Goal: Task Accomplishment & Management: Complete application form

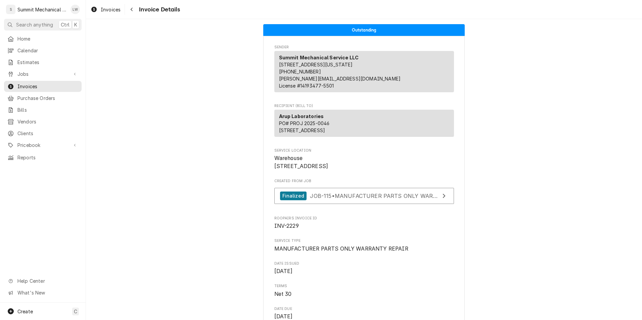
scroll to position [1461, 0]
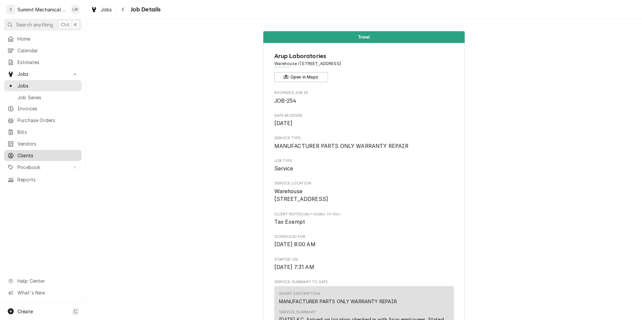
click at [32, 152] on span "Clients" at bounding box center [47, 155] width 61 height 7
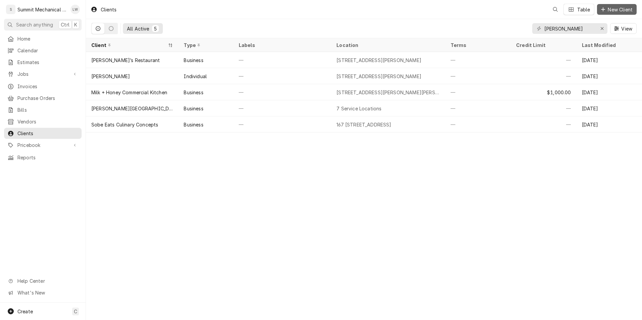
click at [609, 7] on span "New Client" at bounding box center [621, 9] width 28 height 7
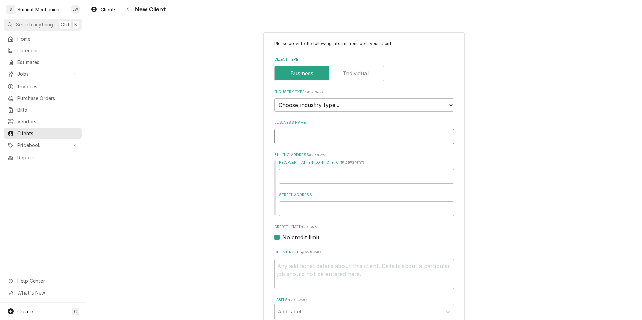
click at [307, 137] on input "Business Name" at bounding box center [364, 136] width 180 height 15
type textarea "x"
type input "B"
type textarea "x"
type input "Be"
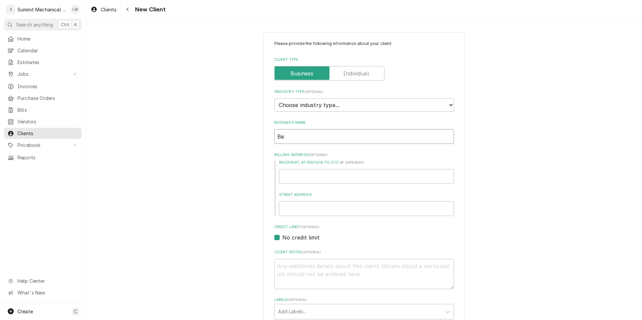
type textarea "x"
type input "Bea"
type textarea "x"
type input "Beau"
type textarea "x"
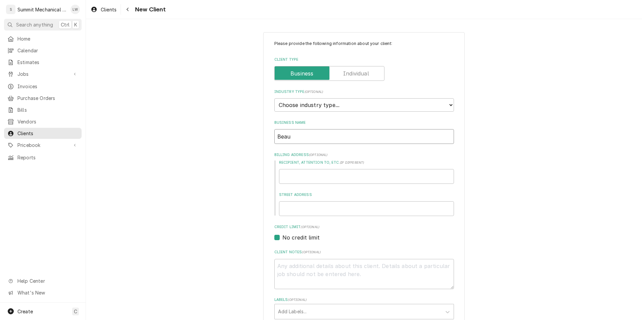
type input "Beaum"
type textarea "x"
type input "Beaumo"
type textarea "x"
type input "Beaumon"
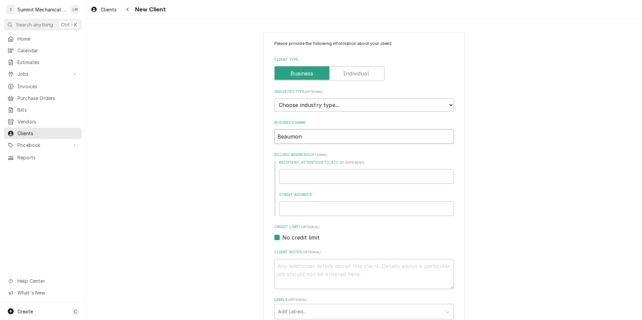
type textarea "x"
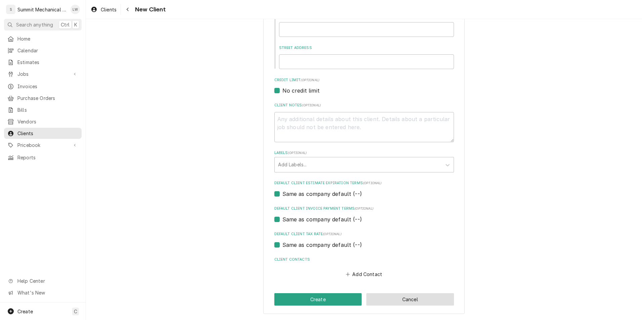
type input "Beaumont"
click at [410, 305] on button "Cancel" at bounding box center [411, 300] width 88 height 12
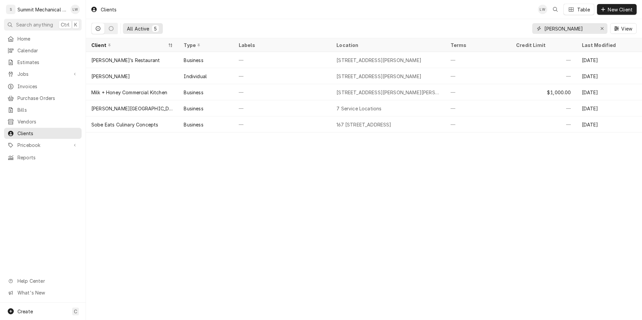
click at [571, 30] on input "murray" at bounding box center [570, 28] width 50 height 11
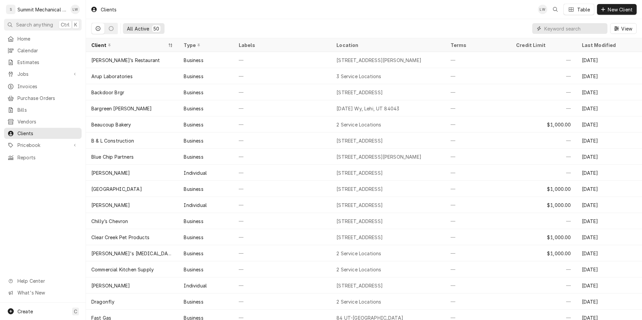
type input "c"
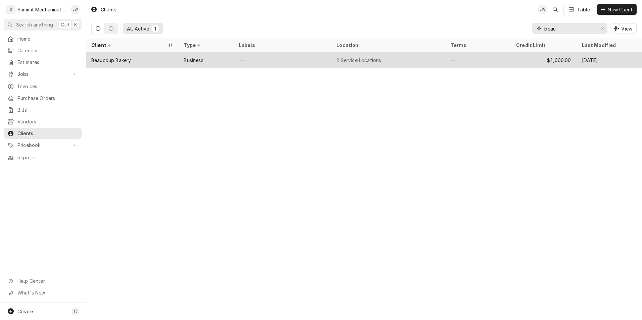
type input "beau"
click at [291, 67] on tr "Beaucoup Bakery Business — 2 Service Locations — $1,000.00 Mar 18" at bounding box center [364, 60] width 556 height 16
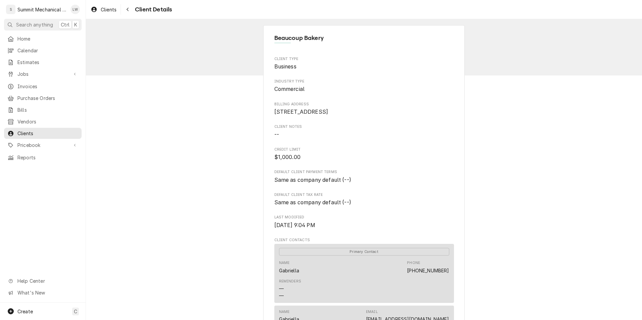
click at [134, 12] on span "Client Details" at bounding box center [152, 9] width 39 height 9
click at [134, 8] on span "Client Details" at bounding box center [152, 9] width 39 height 9
click at [130, 8] on div "Navigate back" at bounding box center [127, 9] width 7 height 7
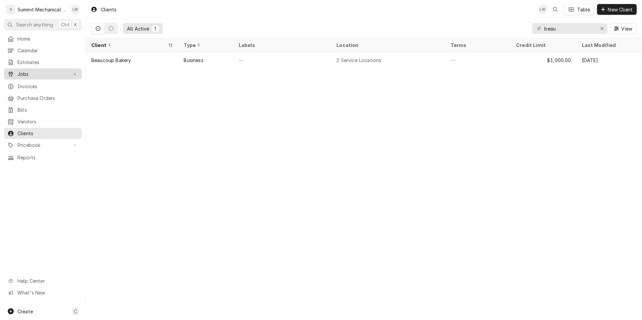
click at [32, 71] on span "Jobs" at bounding box center [42, 74] width 51 height 7
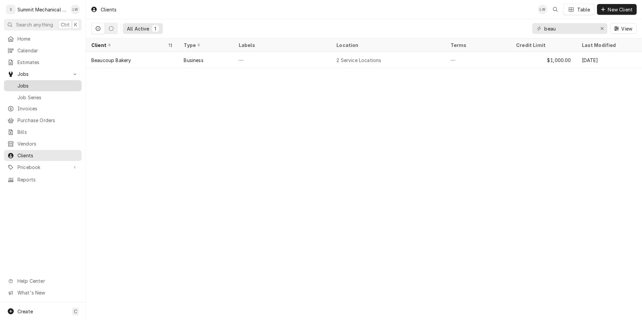
click at [39, 83] on span "Jobs" at bounding box center [47, 85] width 61 height 7
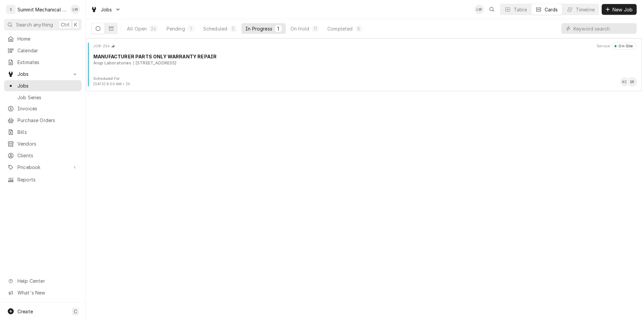
click at [610, 15] on div "Jobs LW Table Cards Timeline New Job" at bounding box center [364, 9] width 556 height 19
click at [614, 6] on span "New Job" at bounding box center [622, 9] width 23 height 7
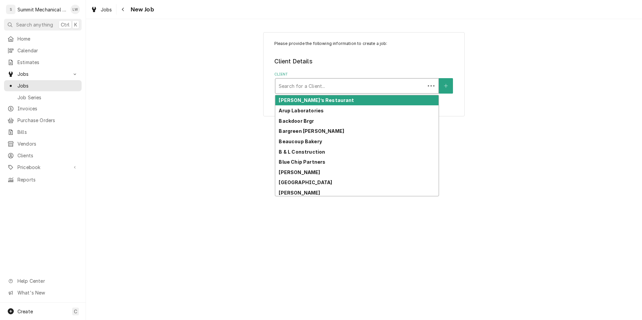
click at [325, 84] on div "Client" at bounding box center [350, 86] width 143 height 12
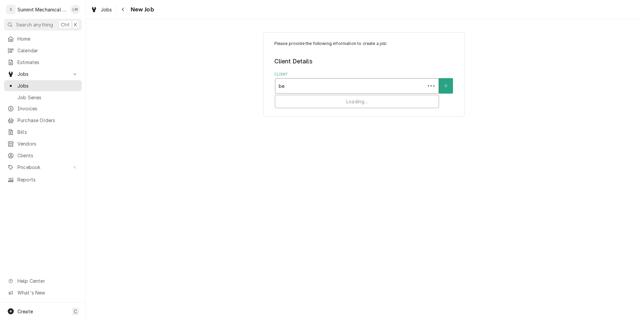
type input "bea"
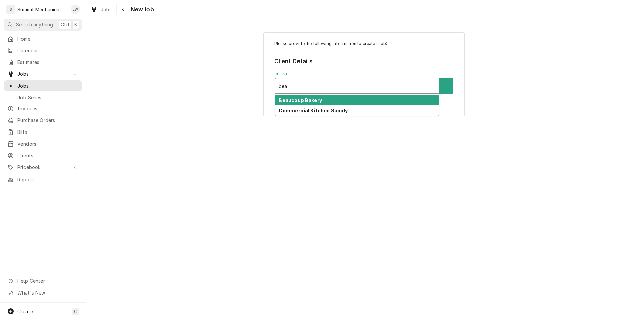
click at [321, 96] on div "Beaucoup Bakery" at bounding box center [356, 100] width 163 height 10
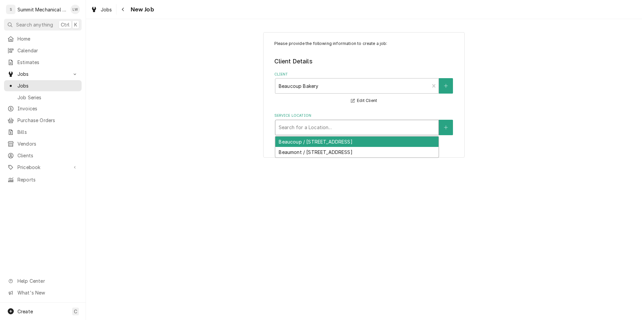
click at [325, 129] on div "Service Location" at bounding box center [357, 128] width 157 height 12
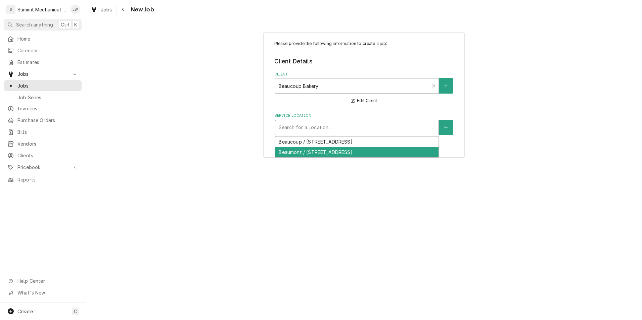
click at [321, 157] on div "Beaumont / 3979 Wasatch Blvd, Salt Lake City, UT 84124" at bounding box center [356, 152] width 163 height 10
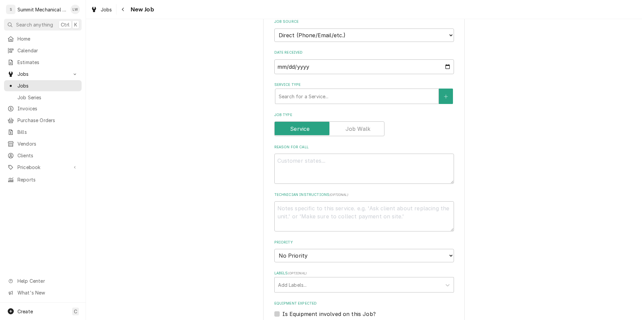
scroll to position [181, 0]
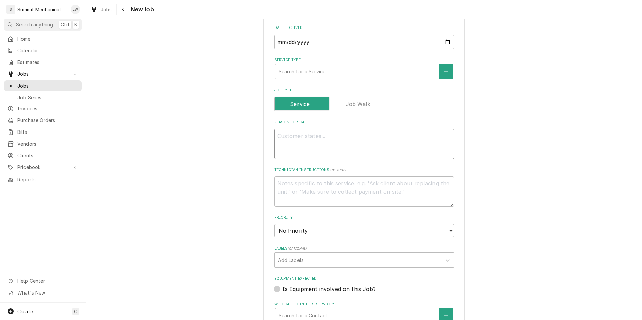
click at [339, 131] on textarea "Reason For Call" at bounding box center [364, 144] width 180 height 30
type textarea "x"
type textarea "J"
type textarea "x"
type textarea "Je"
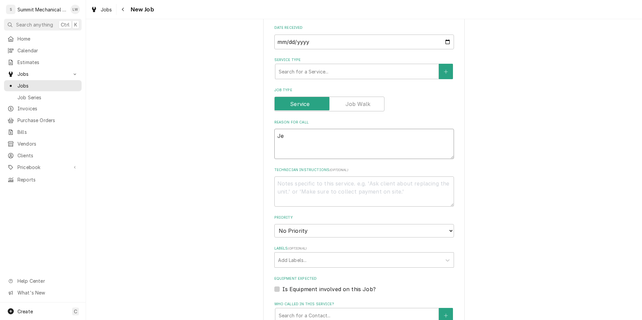
type textarea "x"
type textarea "Jes"
type textarea "x"
type textarea "Jesu"
type textarea "x"
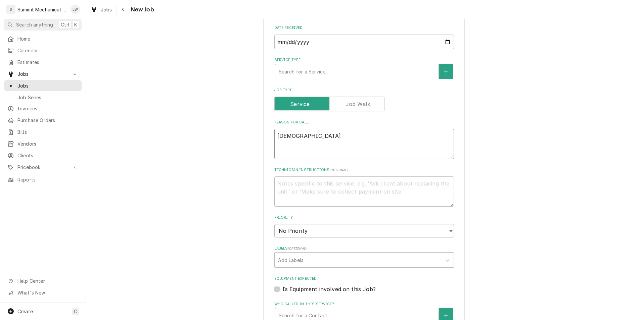
type textarea "Jesus"
type textarea "x"
type textarea "Jesus"
type textarea "x"
type textarea "Jesus c"
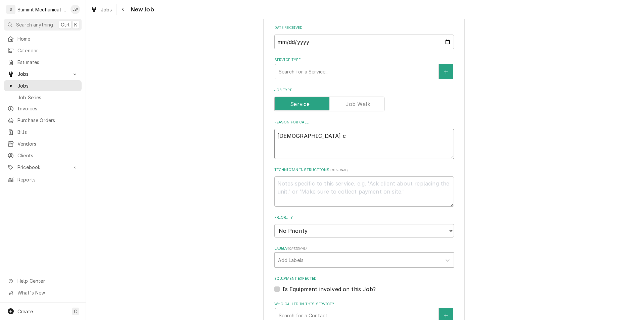
type textarea "x"
type textarea "Jesus ca"
type textarea "x"
type textarea "Jesus cal"
type textarea "x"
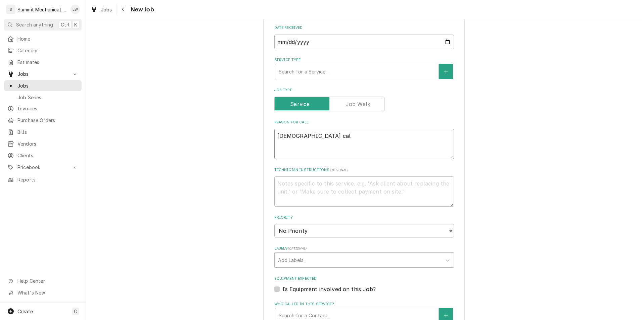
type textarea "Jesus call"
type textarea "x"
type textarea "Jesus calle"
type textarea "x"
type textarea "Jesus called"
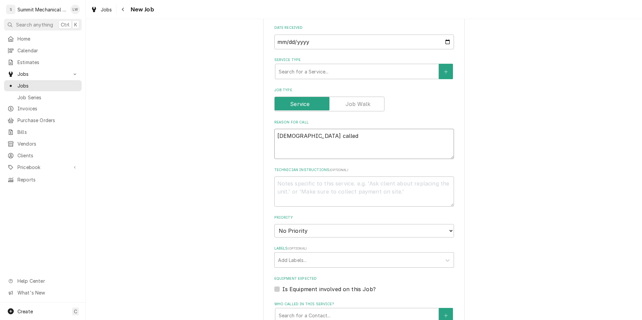
type textarea "x"
type textarea "Jesus called"
type textarea "x"
type textarea "Jesus called"
type textarea "x"
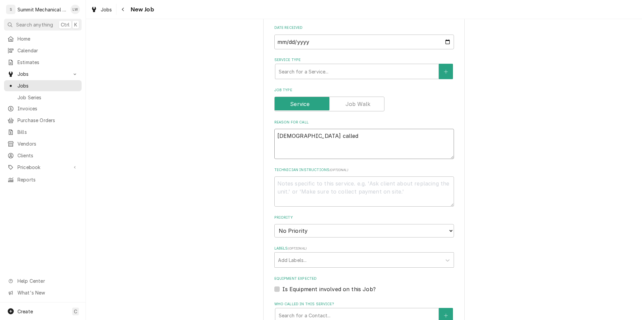
type textarea "Jesus called"
type textarea "x"
type textarea "Jesus called"
type textarea "x"
type textarea "Jesus called-"
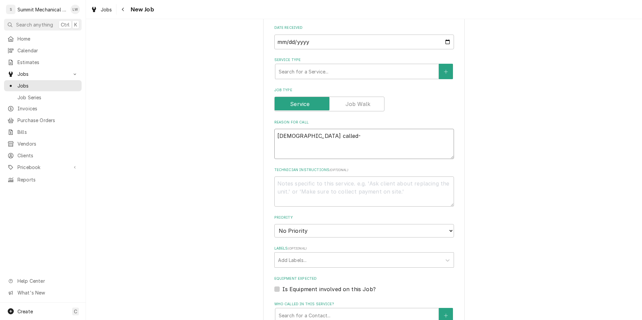
type textarea "x"
type textarea "Jesus called-"
type textarea "x"
type textarea "Jesus called- c"
type textarea "x"
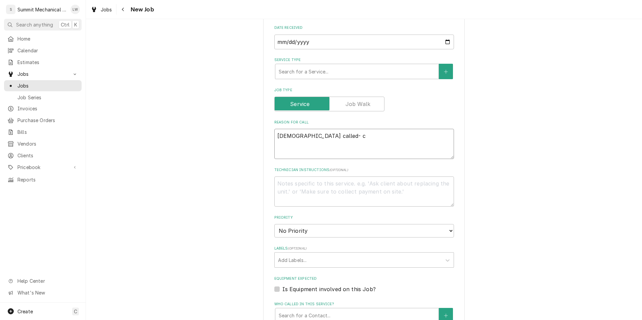
type textarea "Jesus called- co"
type textarea "x"
type textarea "Jesus called- col"
type textarea "x"
type textarea "Jesus called- cold"
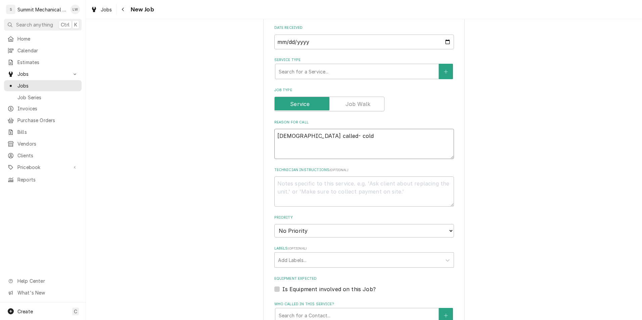
type textarea "x"
type textarea "Jesus called- cold t"
type textarea "x"
type textarea "Jesus called- cold ta"
type textarea "x"
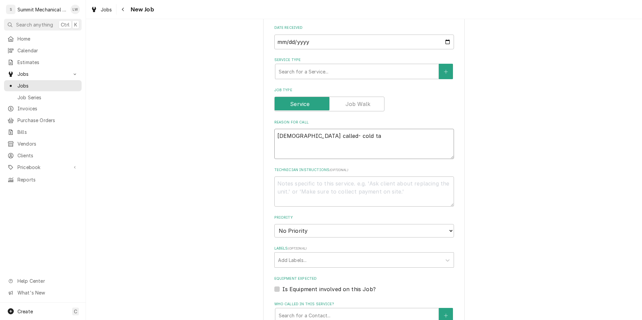
type textarea "Jesus called- cold tab"
type textarea "x"
type textarea "Jesus called- cold tabl"
type textarea "x"
type textarea "Jesus called- cold table"
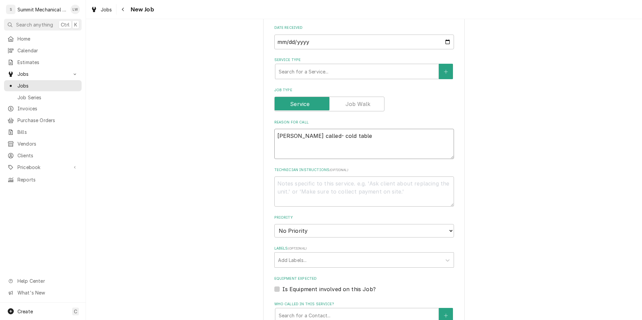
type textarea "x"
type textarea "Jesus called- cold table"
type textarea "x"
type textarea "Jesus called- cold table"
type textarea "x"
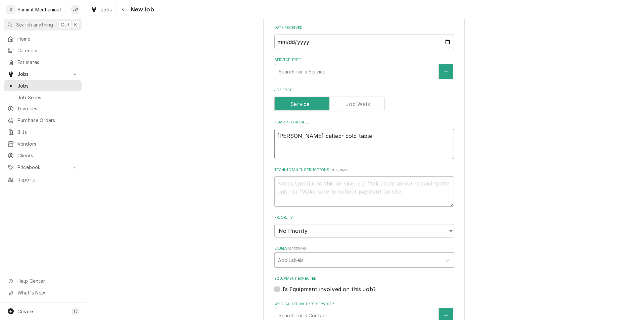
type textarea "Jesus called- cold tabl"
type textarea "x"
type textarea "Jesus called- cold tab"
type textarea "x"
type textarea "Jesus called- cold ta"
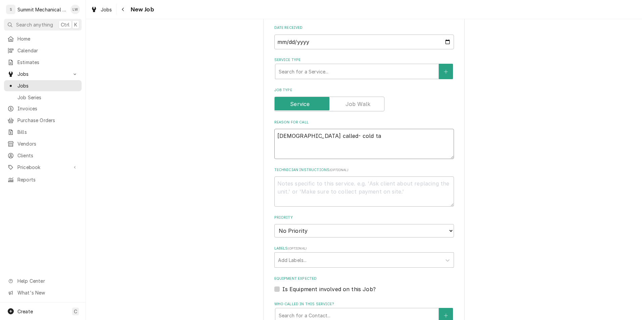
type textarea "x"
type textarea "Jesus called- cold t"
type textarea "x"
type textarea "Jesus called- cold"
type textarea "x"
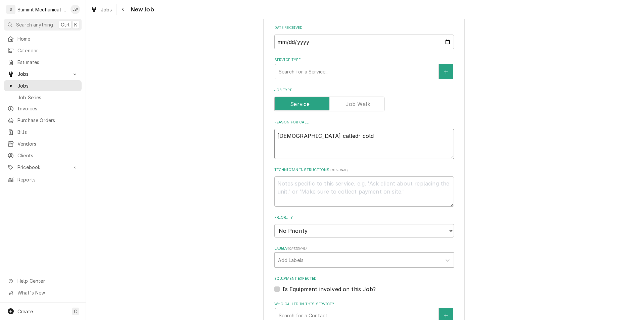
type textarea "Jesus called- cold"
type textarea "x"
type textarea "Jesus called- col"
type textarea "x"
type textarea "Jesus called- co"
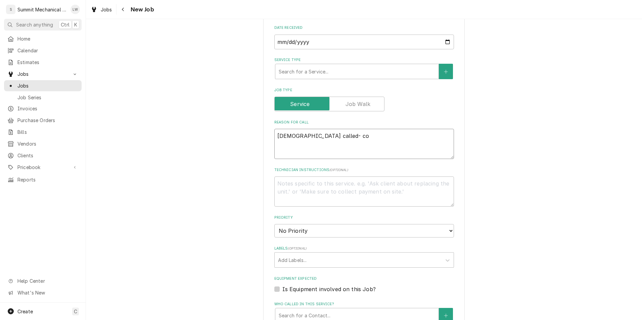
type textarea "x"
type textarea "Jesus called- c"
type textarea "x"
type textarea "Jesus called-"
type textarea "x"
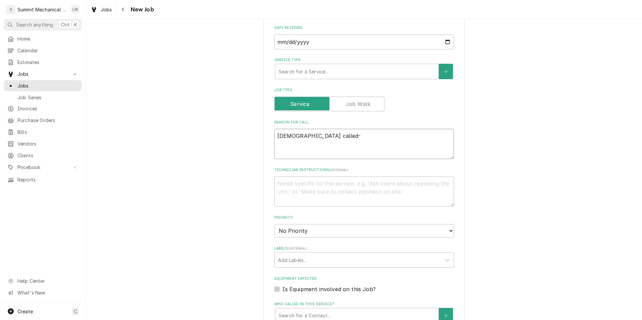
type textarea "Jesus called- c"
type textarea "x"
type textarea "Jesus called- ch"
type textarea "x"
type textarea "Jesus called- che"
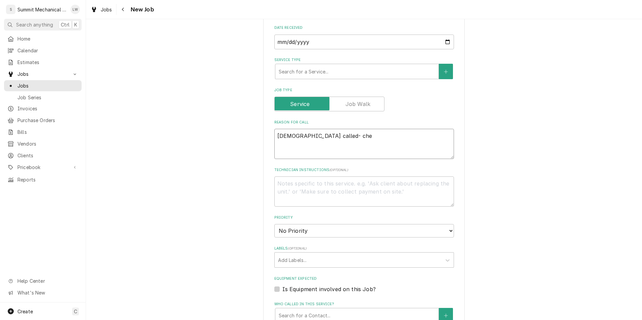
type textarea "x"
type textarea "Jesus called- chef"
type textarea "x"
type textarea "Jesus called- chef"
type textarea "x"
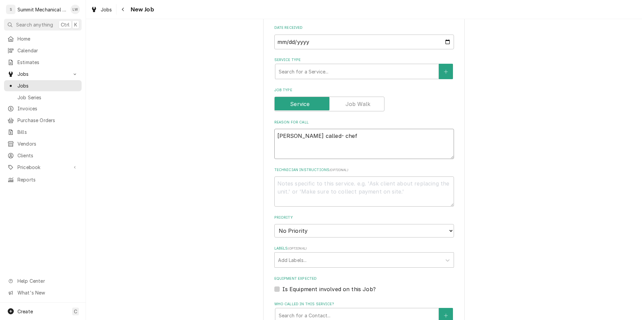
type textarea "Jesus called- chef b"
type textarea "x"
type textarea "Jesus called- chef ba"
type textarea "x"
type textarea "Jesus called- chef bas"
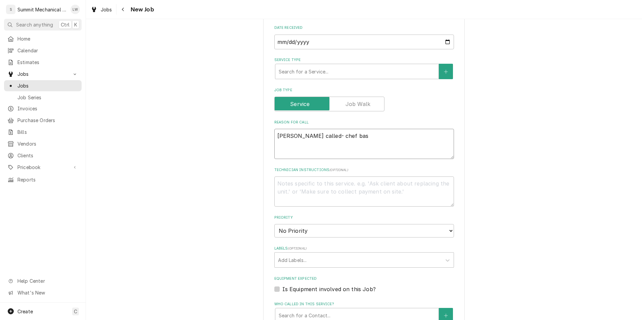
type textarea "x"
type textarea "Jesus called- chef base"
type textarea "x"
type textarea "Jesus called- chef base"
type textarea "x"
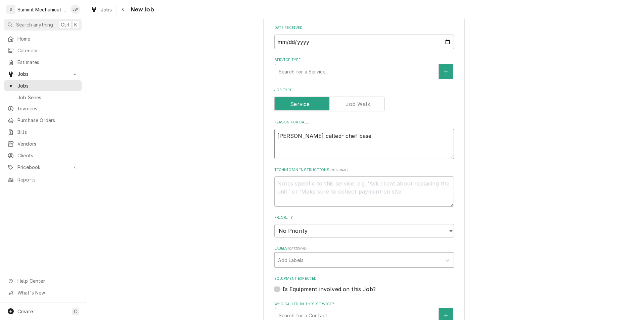
type textarea "Jesus called- chef base n"
type textarea "x"
type textarea "Jesus called- chef base noty"
type textarea "x"
type textarea "Jesus called- chef base noty"
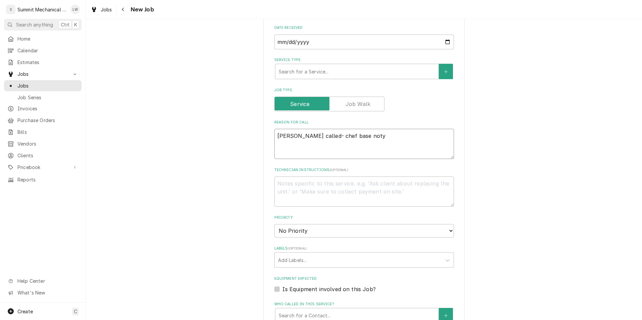
type textarea "x"
type textarea "Jesus called- chef base noty"
type textarea "x"
type textarea "Jesus called- chef base not"
type textarea "x"
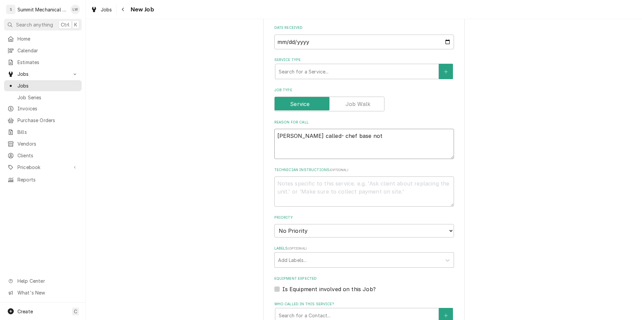
type textarea "Jesus called- chef base not"
type textarea "x"
type textarea "Jesus called- chef base not w"
type textarea "x"
type textarea "Jesus called- chef base not wo"
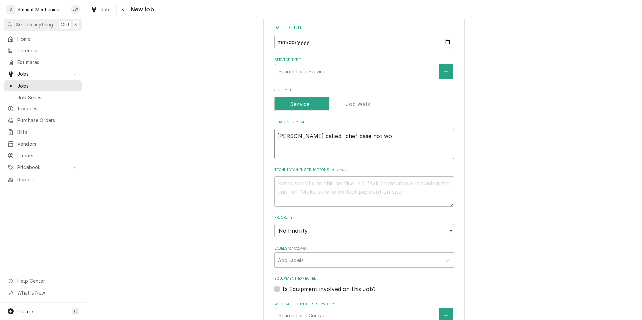
type textarea "x"
type textarea "Jesus called- chef base not wor"
type textarea "x"
type textarea "Jesus called- chef base not work"
type textarea "x"
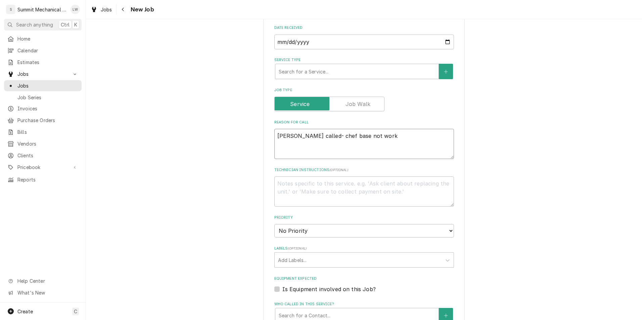
type textarea "Jesus called- chef base not worki"
type textarea "x"
type textarea "Jesus called- chef base not workin"
type textarea "x"
type textarea "Jesus called- chef base not working"
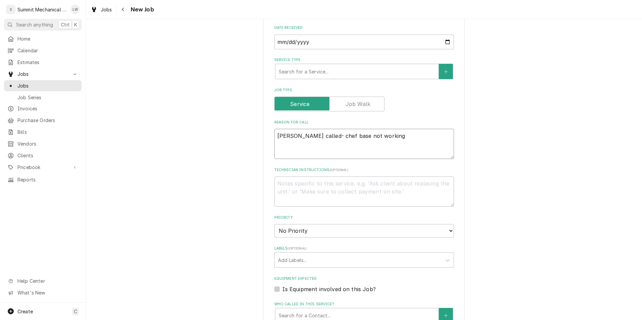
type textarea "x"
type textarea "Jesus called- chef base not working"
type textarea "x"
type textarea "Jesus called- chef base not working"
type textarea "x"
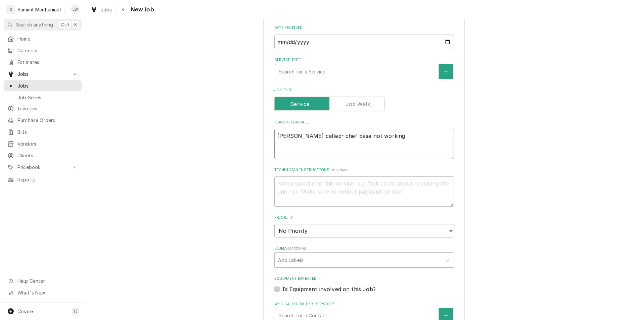
type textarea "Jesus called- chef base not workin"
type textarea "x"
type textarea "Jesus called- chef base not worki"
type textarea "x"
type textarea "Jesus called- chef base not work"
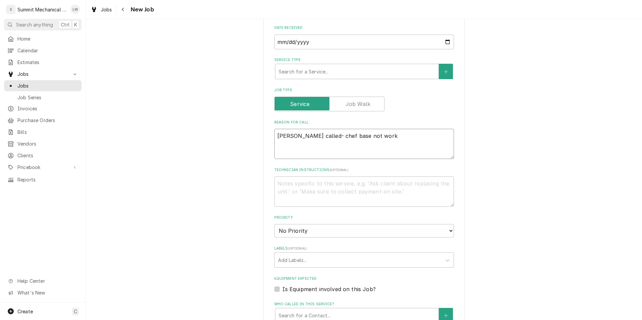
type textarea "x"
type textarea "Jesus called- chef base not wor"
type textarea "x"
type textarea "Jesus called- chef base not wo"
type textarea "x"
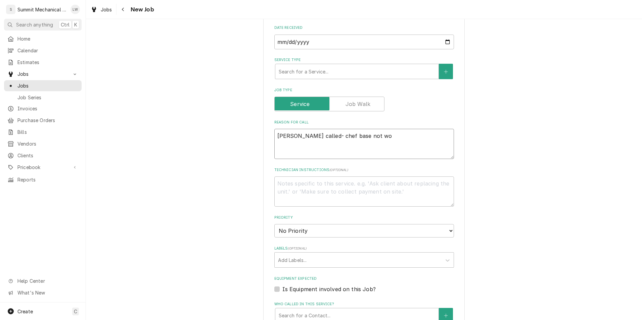
type textarea "Jesus called- chef base not w"
type textarea "x"
type textarea "Jesus called- chef base not"
type textarea "x"
type textarea "Jesus called- chef base not"
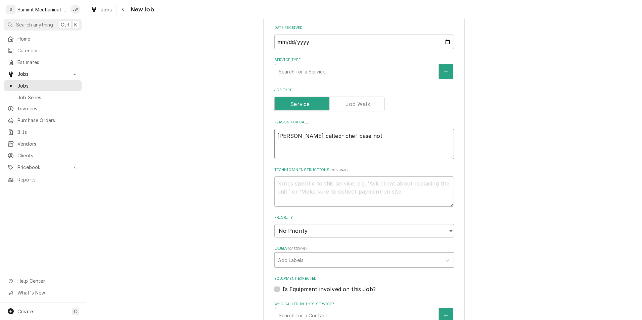
type textarea "x"
type textarea "Jesus called- chef base not"
type textarea "x"
type textarea "Jesus called- chef base not c"
type textarea "x"
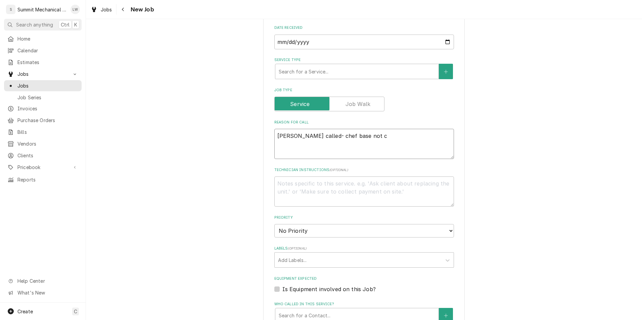
type textarea "Jesus called- chef base not co"
type textarea "x"
type textarea "Jesus called- chef base not com"
type textarea "x"
type textarea "Jesus called- chef base not comi"
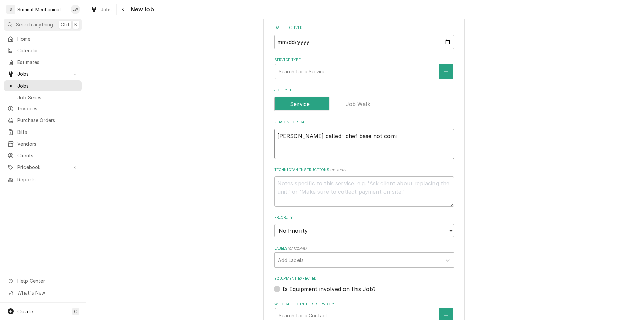
type textarea "x"
type textarea "Jesus called- chef base not comin"
type textarea "x"
type textarea "Jesus called- chef base not comin"
type textarea "x"
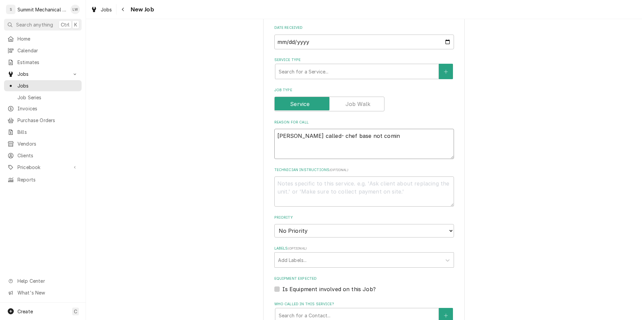
type textarea "Jesus called- chef base not comin o"
type textarea "x"
type textarea "Jesus called- chef base not comin on"
type textarea "x"
type textarea "Jesus called- chef base not comin on"
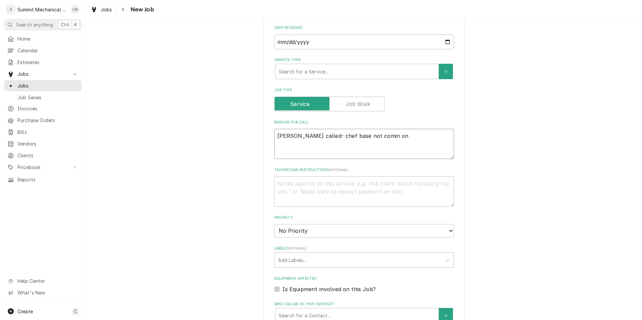
type textarea "x"
type textarea "Jesus called- chef base not comin o"
type textarea "x"
type textarea "Jesus called- chef base not comin"
type textarea "x"
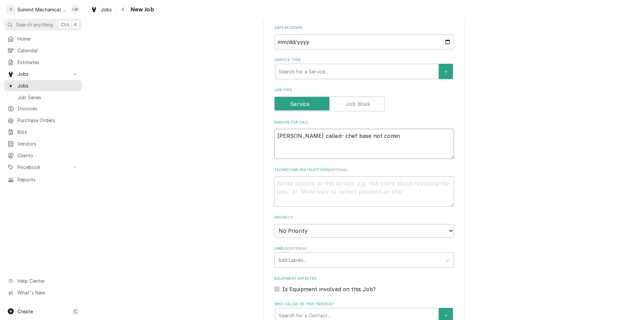
type textarea "Jesus called- chef base not coming"
type textarea "x"
type textarea "Jesus called- chef base not coming"
type textarea "x"
type textarea "Jesus called- chef base not coming o"
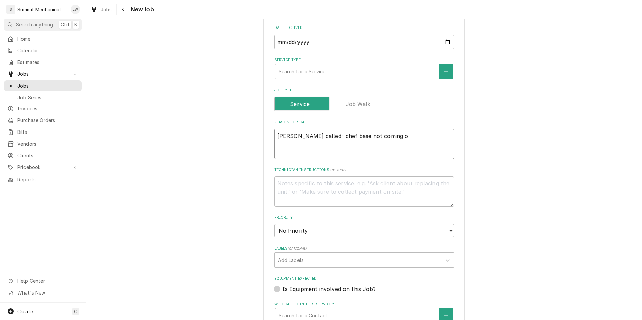
type textarea "x"
type textarea "Jesus called- chef base not coming on"
type textarea "x"
type textarea "Jesus called- chef base not coming on n"
type textarea "x"
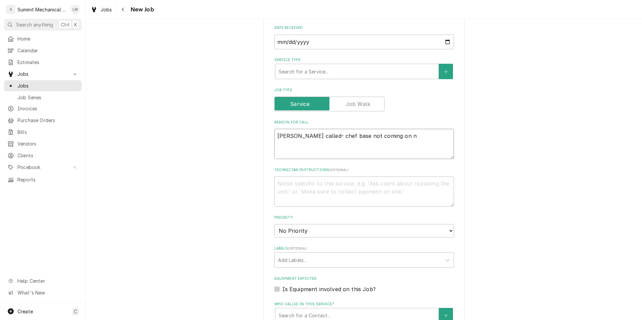
type textarea "Jesus called- chef base not coming on no"
type textarea "x"
type textarea "Jesus called- chef base not coming on no"
type textarea "x"
type textarea "Jesus called- chef base not coming on no"
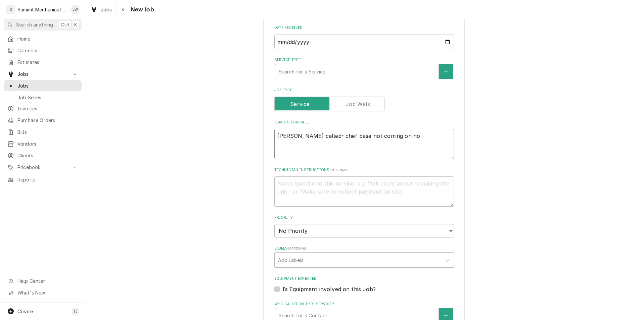
type textarea "x"
type textarea "Jesus called- chef base not coming on n"
type textarea "x"
type textarea "Jesus called- chef base not coming on"
type textarea "x"
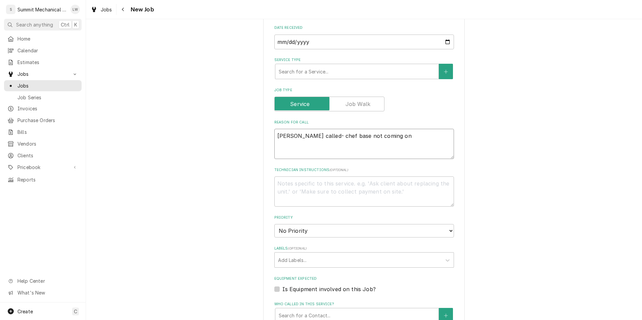
type textarea "Jesus called- chef base not coming on"
type textarea "x"
type textarea "Jesus called- chef base not coming o"
type textarea "x"
type textarea "Jesus called- chef base not coming"
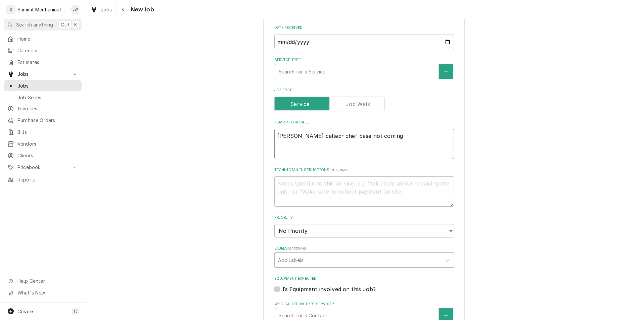
type textarea "x"
type textarea "Jesus called- chef base not coming o"
type textarea "x"
type textarea "Jesus called- chef base not coming on"
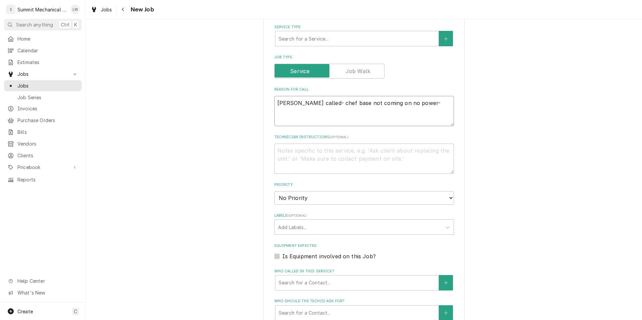
scroll to position [220, 0]
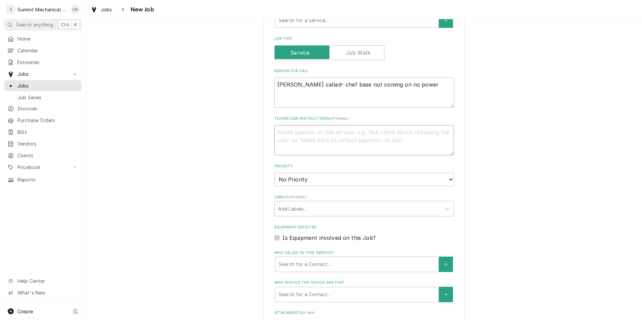
click at [389, 137] on textarea "Technician Instructions ( optional )" at bounding box center [364, 140] width 180 height 30
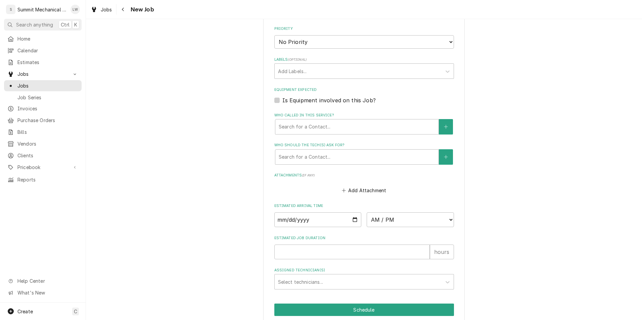
scroll to position [371, 0]
click at [413, 43] on select "No Priority Urgent High Medium Low" at bounding box center [364, 41] width 180 height 13
click at [274, 35] on select "No Priority Urgent High Medium Low" at bounding box center [364, 41] width 180 height 13
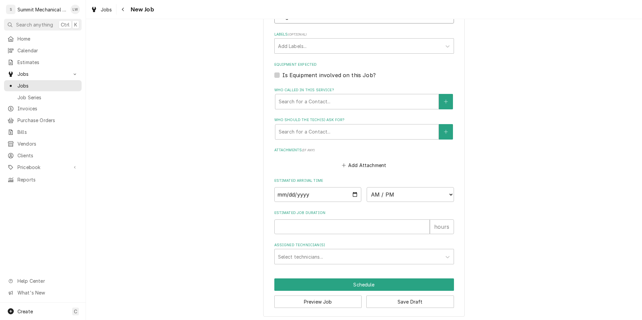
scroll to position [398, 0]
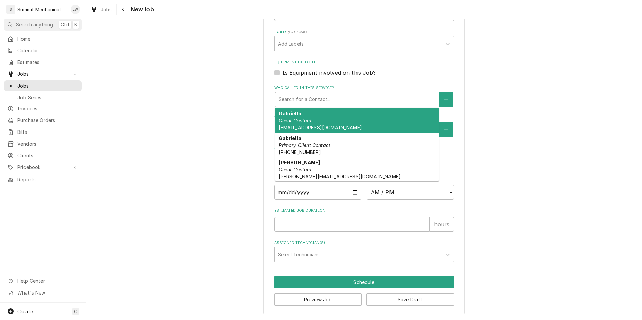
click at [344, 93] on div "Who called in this service?" at bounding box center [357, 99] width 157 height 12
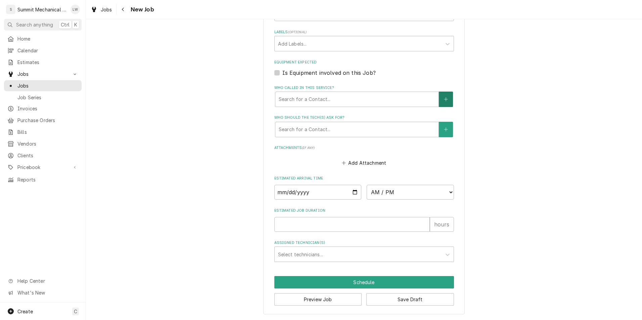
click at [447, 98] on button "Who called in this service?" at bounding box center [446, 99] width 14 height 15
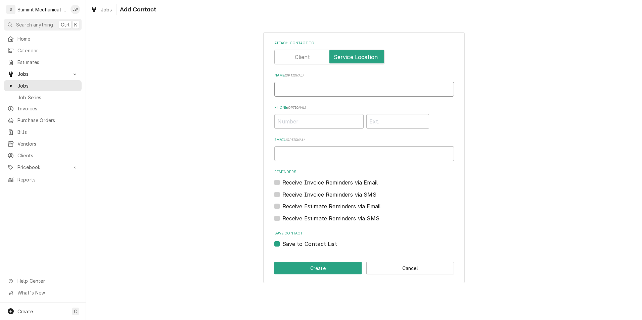
click at [372, 86] on input "Name ( optional )" at bounding box center [364, 89] width 180 height 15
click at [307, 265] on button "Create" at bounding box center [318, 268] width 88 height 12
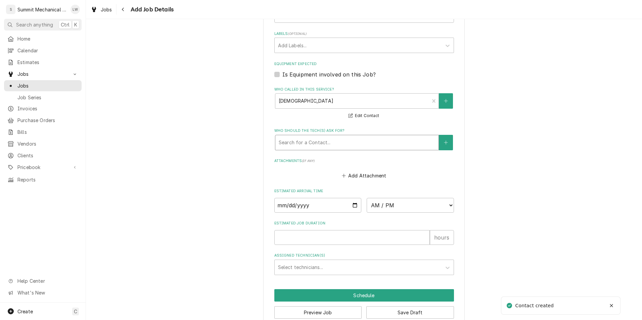
scroll to position [396, 0]
click at [354, 151] on fieldset "Job Details Job Source Direct (Phone/Email/etc.) Service Channel Other Date Rec…" at bounding box center [364, 19] width 180 height 511
click at [356, 146] on div "Who should the tech(s) ask for?" at bounding box center [357, 142] width 157 height 12
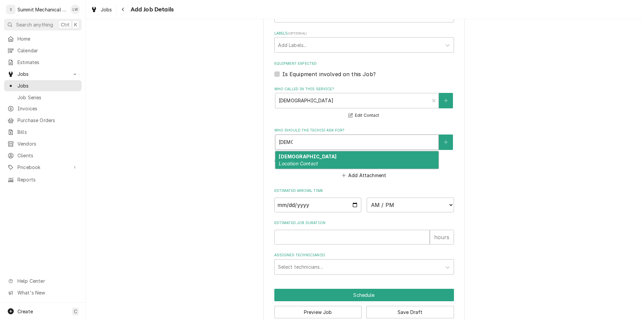
scroll to position [409, 0]
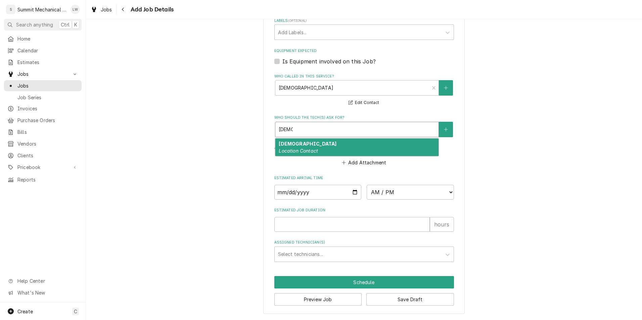
click at [340, 156] on div "Jesus Location Contact" at bounding box center [356, 147] width 163 height 17
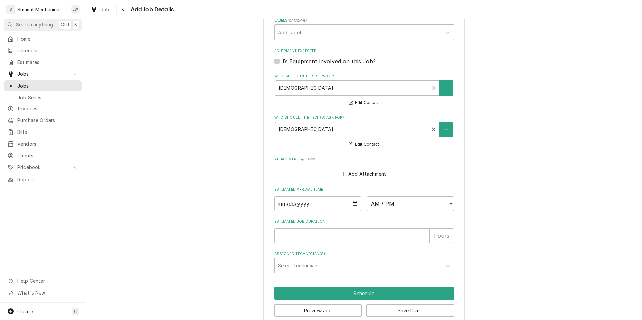
scroll to position [420, 0]
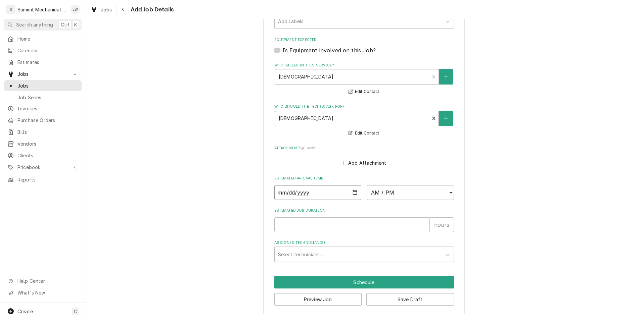
click at [351, 191] on input "Date" at bounding box center [317, 192] width 87 height 15
click at [428, 199] on select "AM / PM 6:00 AM 6:15 AM 6:30 AM 6:45 AM 7:00 AM 7:15 AM 7:30 AM 7:45 AM 8:00 AM…" at bounding box center [410, 192] width 87 height 15
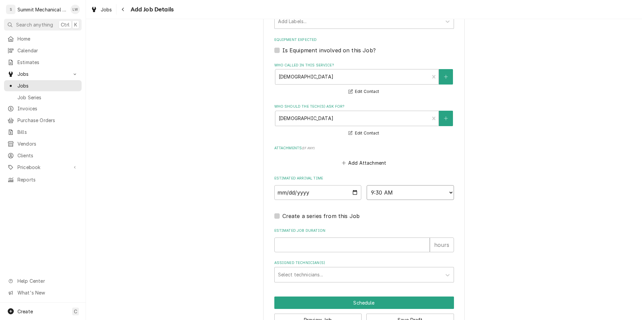
scroll to position [441, 0]
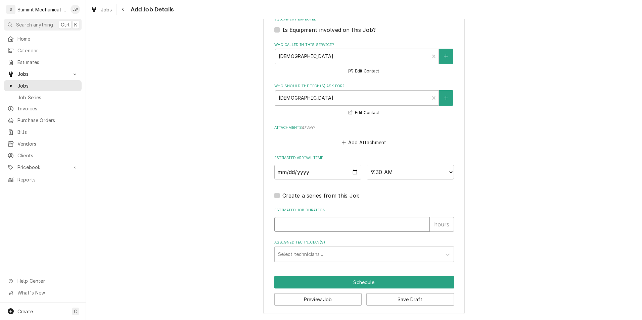
click at [345, 223] on input "Estimated Job Duration" at bounding box center [352, 224] width 156 height 15
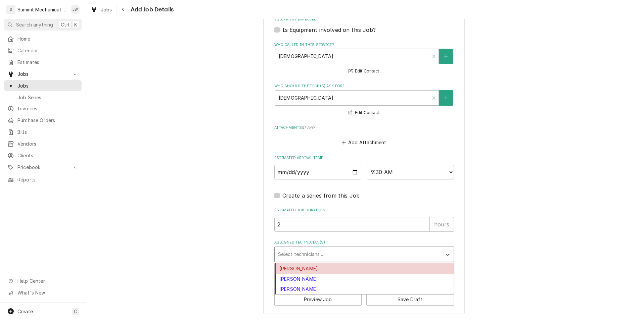
click at [335, 249] on div "Assigned Technician(s)" at bounding box center [358, 255] width 160 height 12
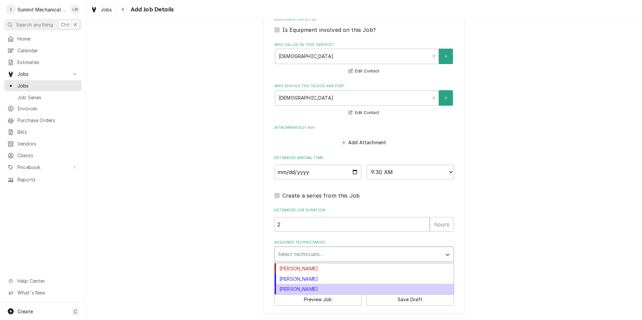
click at [313, 292] on div "Skyler Roundy" at bounding box center [364, 289] width 179 height 10
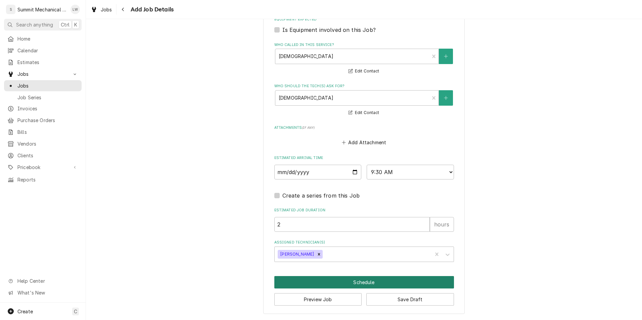
click at [339, 280] on button "Schedule" at bounding box center [364, 282] width 180 height 12
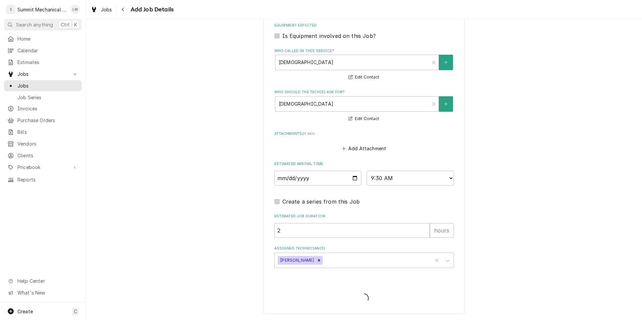
scroll to position [219, 0]
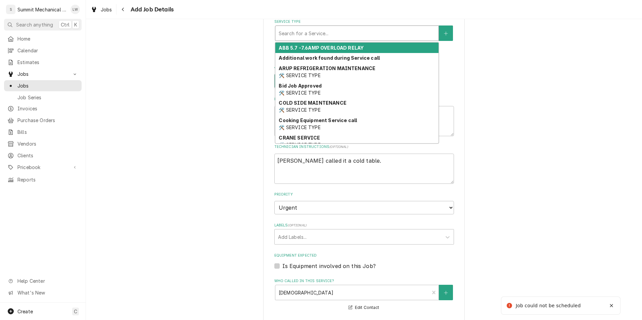
click at [376, 31] on div "Service Type" at bounding box center [357, 33] width 157 height 12
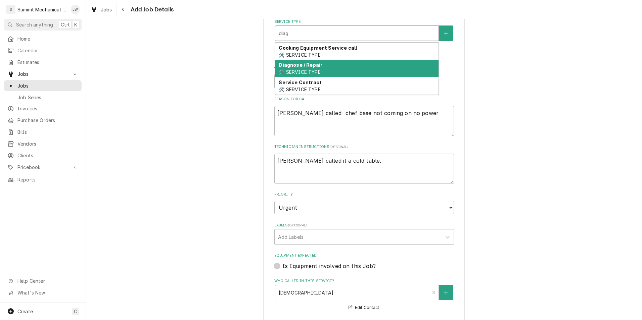
click at [303, 71] on span "🛠️ SERVICE TYPE" at bounding box center [300, 72] width 42 height 6
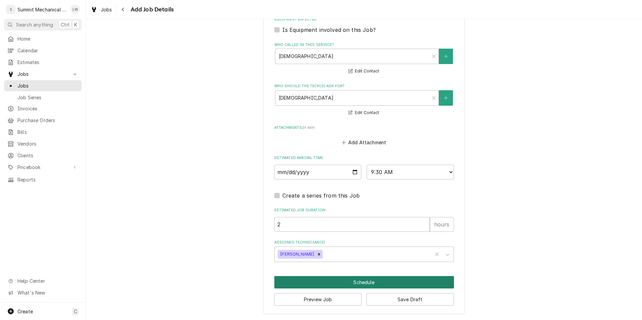
click at [343, 282] on button "Schedule" at bounding box center [364, 282] width 180 height 12
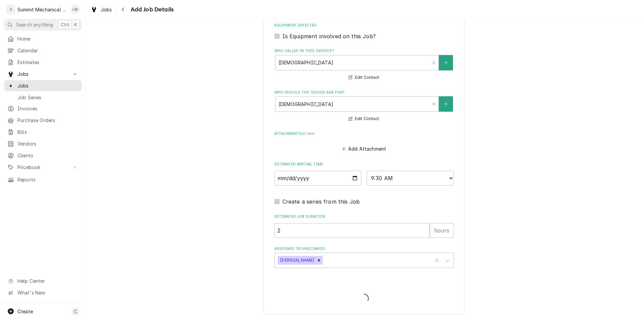
scroll to position [446, 0]
